Goal: Check status: Check status

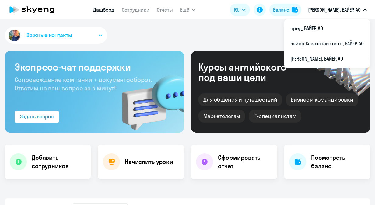
click at [314, 25] on li "пред, БАЙЕР, АО" at bounding box center [326, 28] width 85 height 15
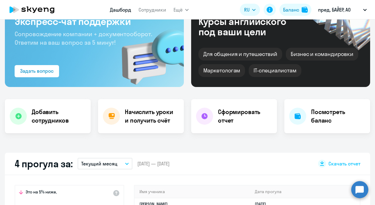
select select "30"
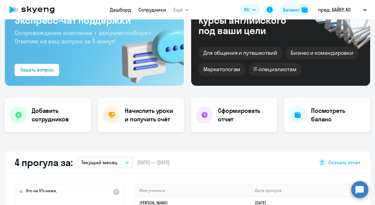
click at [156, 10] on link "Сотрудники" at bounding box center [152, 10] width 28 height 6
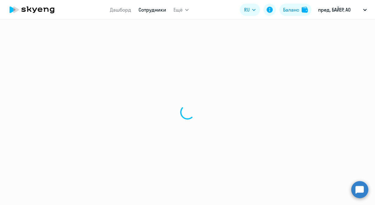
select select "30"
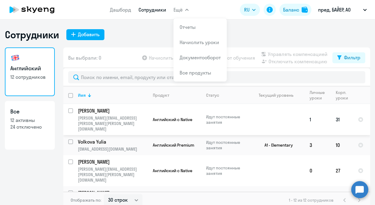
click at [136, 121] on td "[PERSON_NAME] [PERSON_NAME][EMAIL_ADDRESS][PERSON_NAME][PERSON_NAME][DOMAIN_NAM…" at bounding box center [110, 119] width 75 height 31
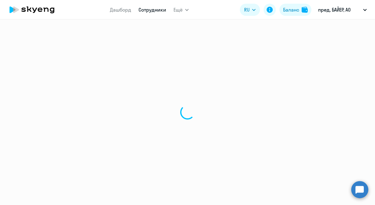
select select "english"
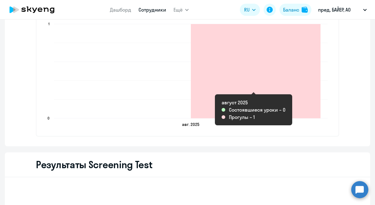
scroll to position [753, 0]
